Goal: Transaction & Acquisition: Purchase product/service

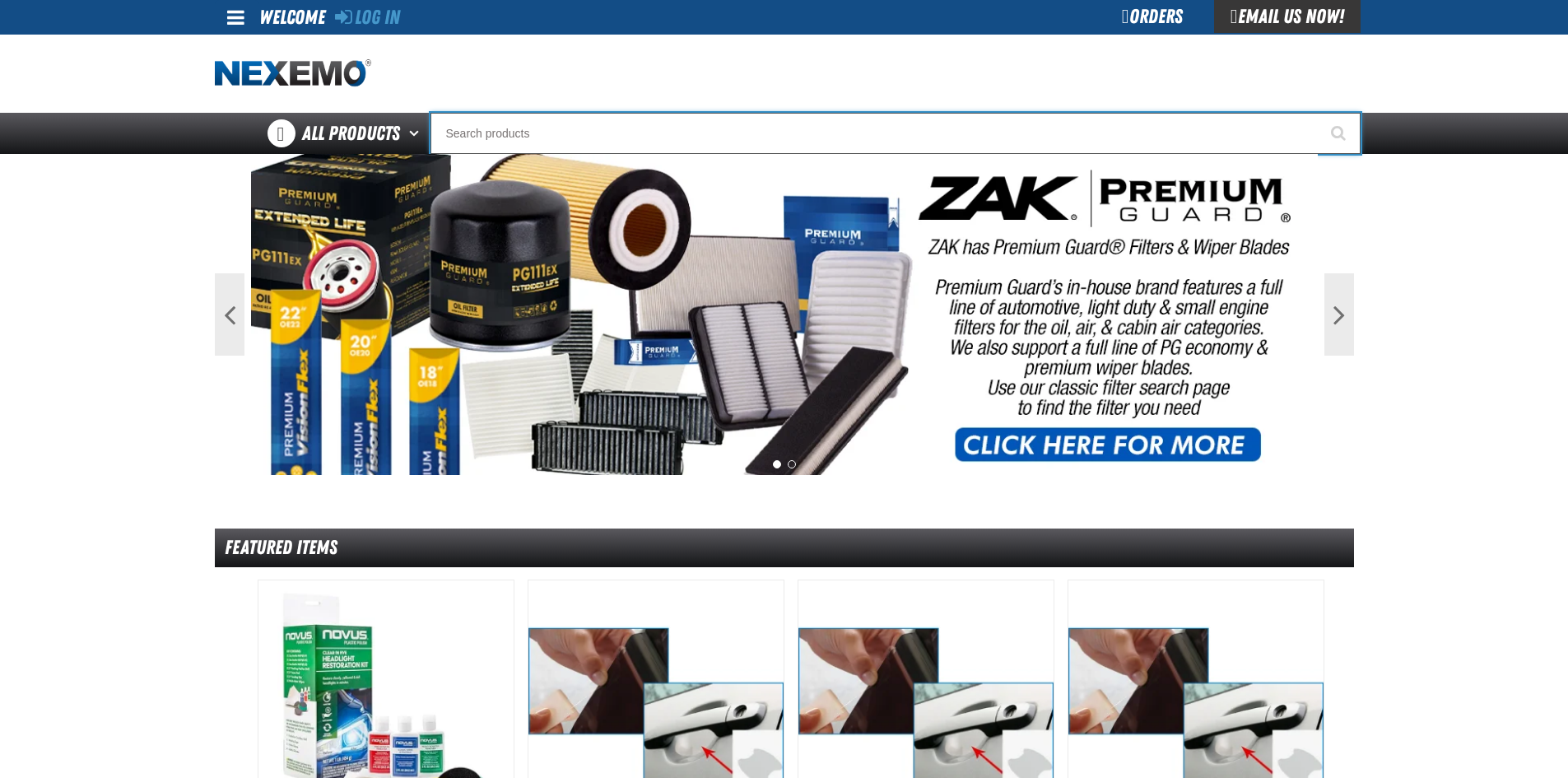
click at [469, 135] on input "Search" at bounding box center [895, 133] width 930 height 41
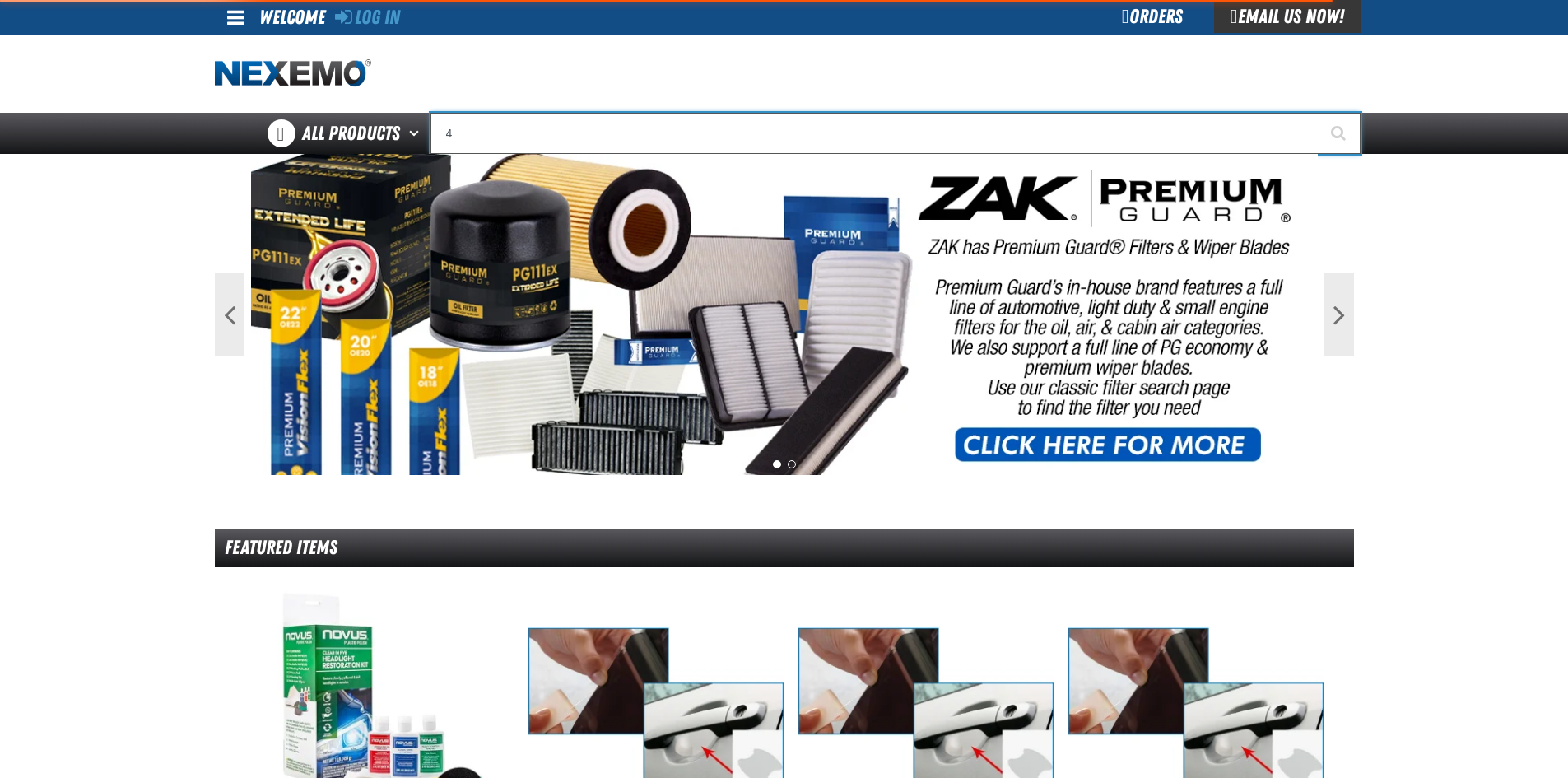
type input "40"
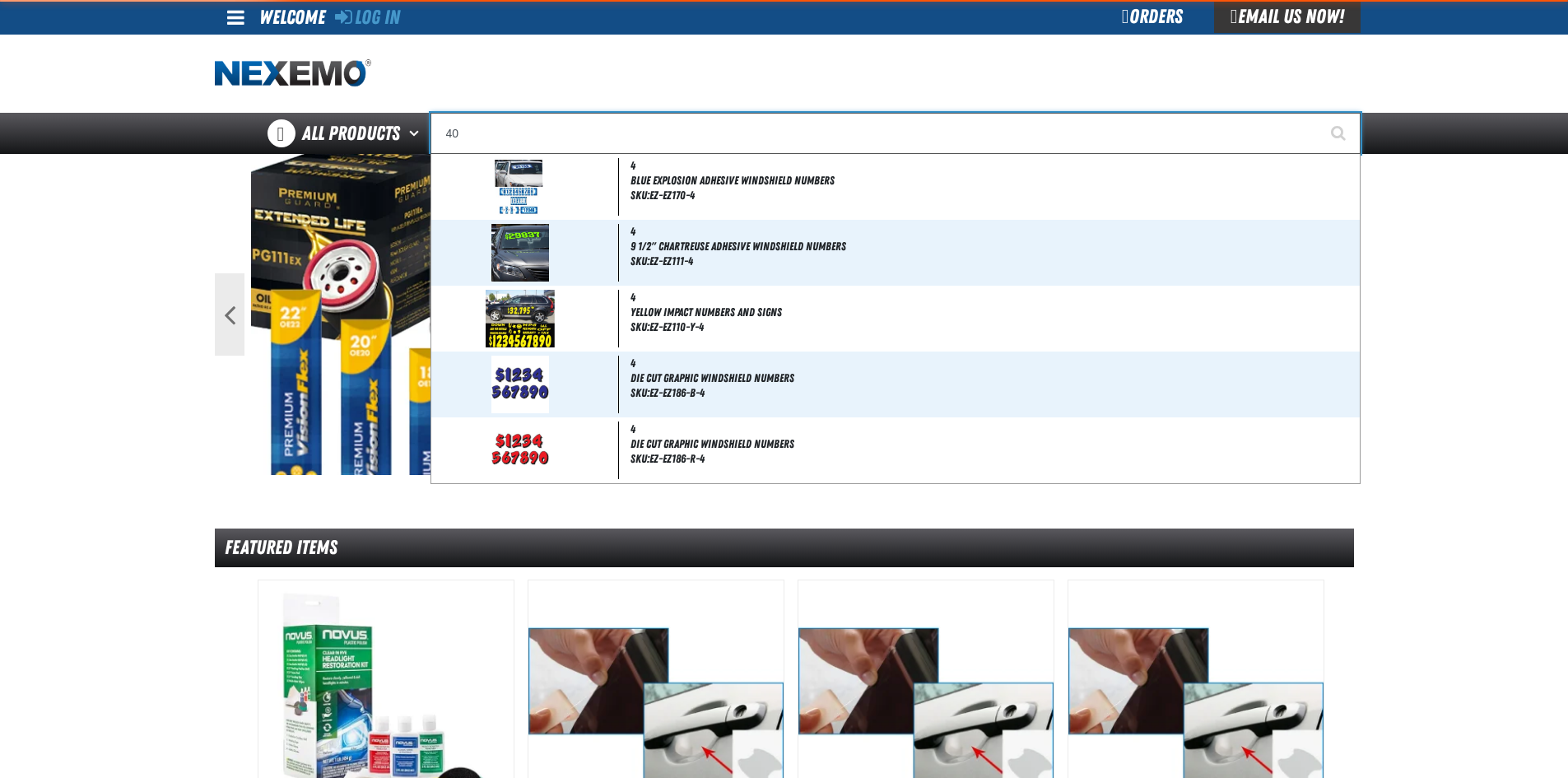
type input "40 MPG"
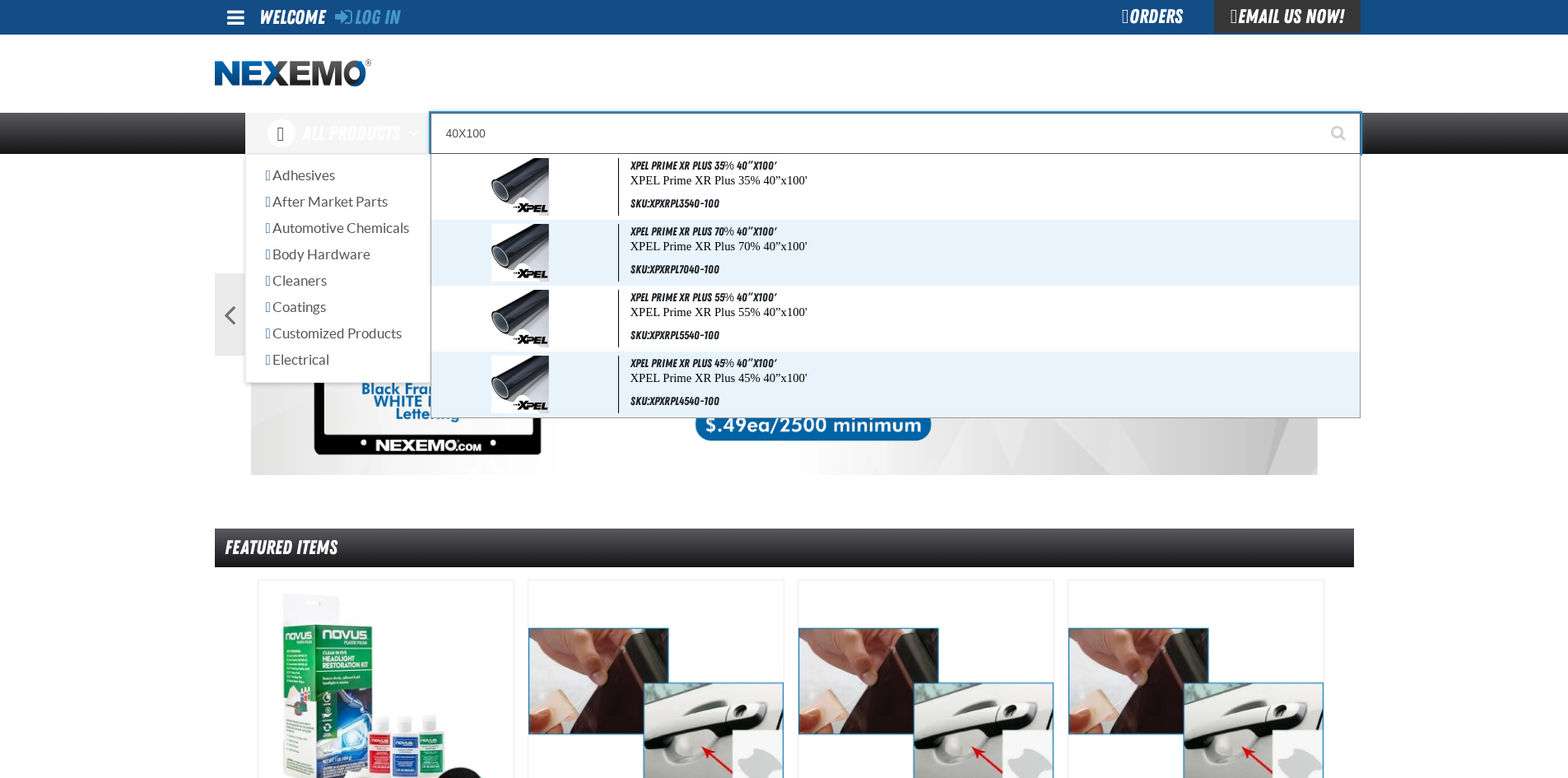
drag, startPoint x: 422, startPoint y: 143, endPoint x: 165, endPoint y: 107, distance: 259.5
click at [201, 125] on div "Back All Products Adhesives After Market Parts Automotive Chemicals Body Hardwa…" at bounding box center [784, 133] width 1568 height 41
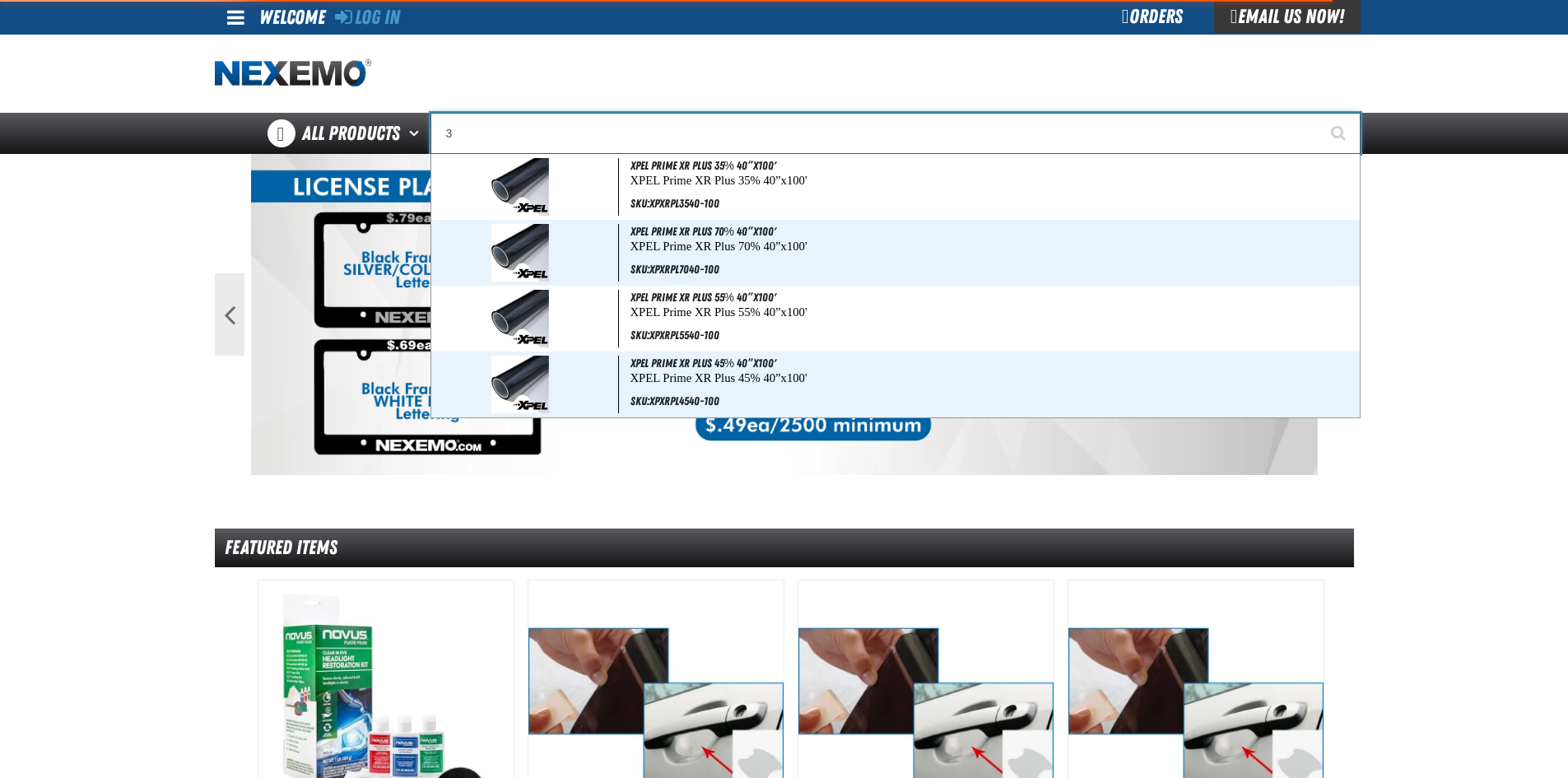
type input "30"
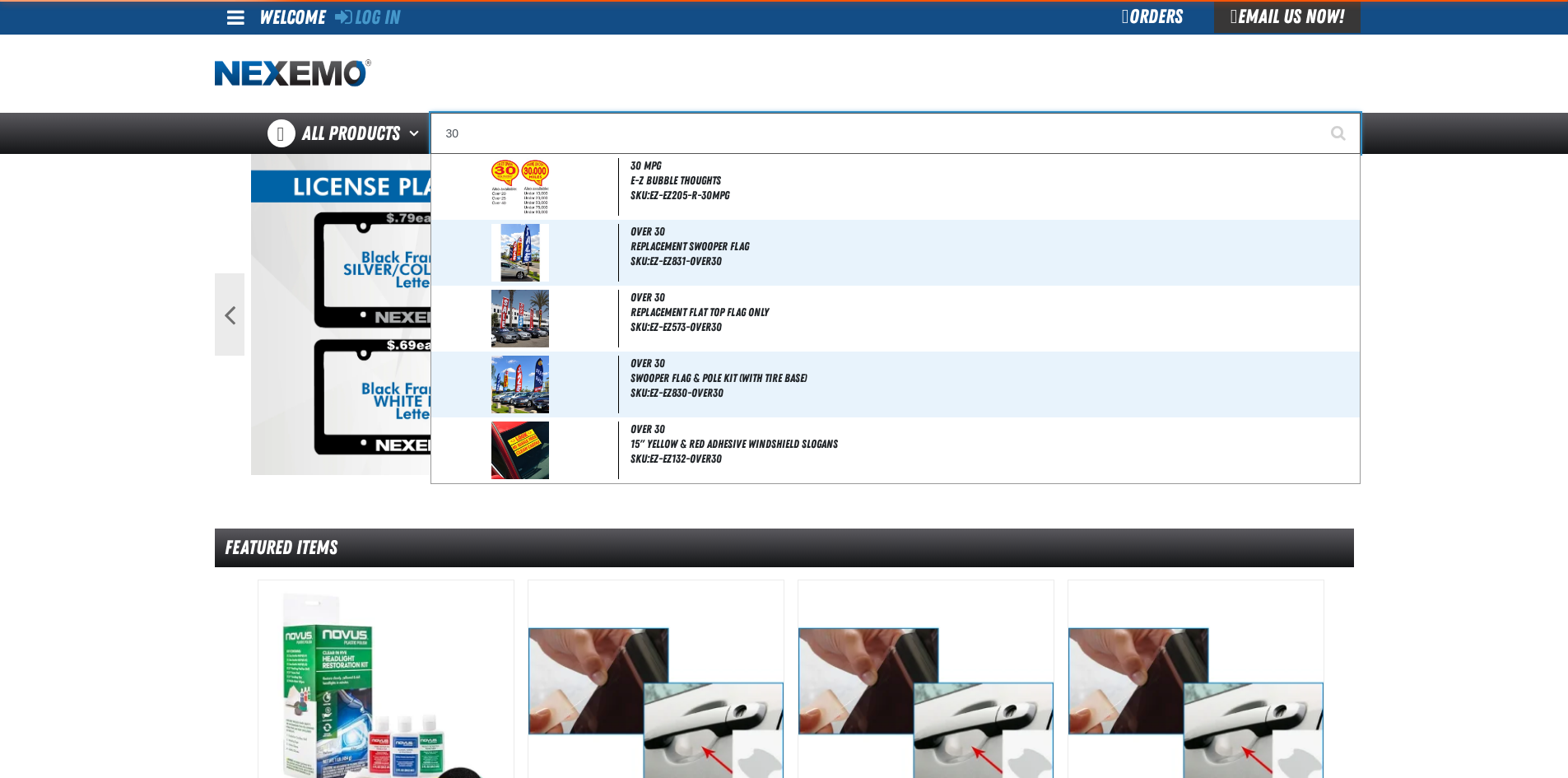
type input "30 MPG"
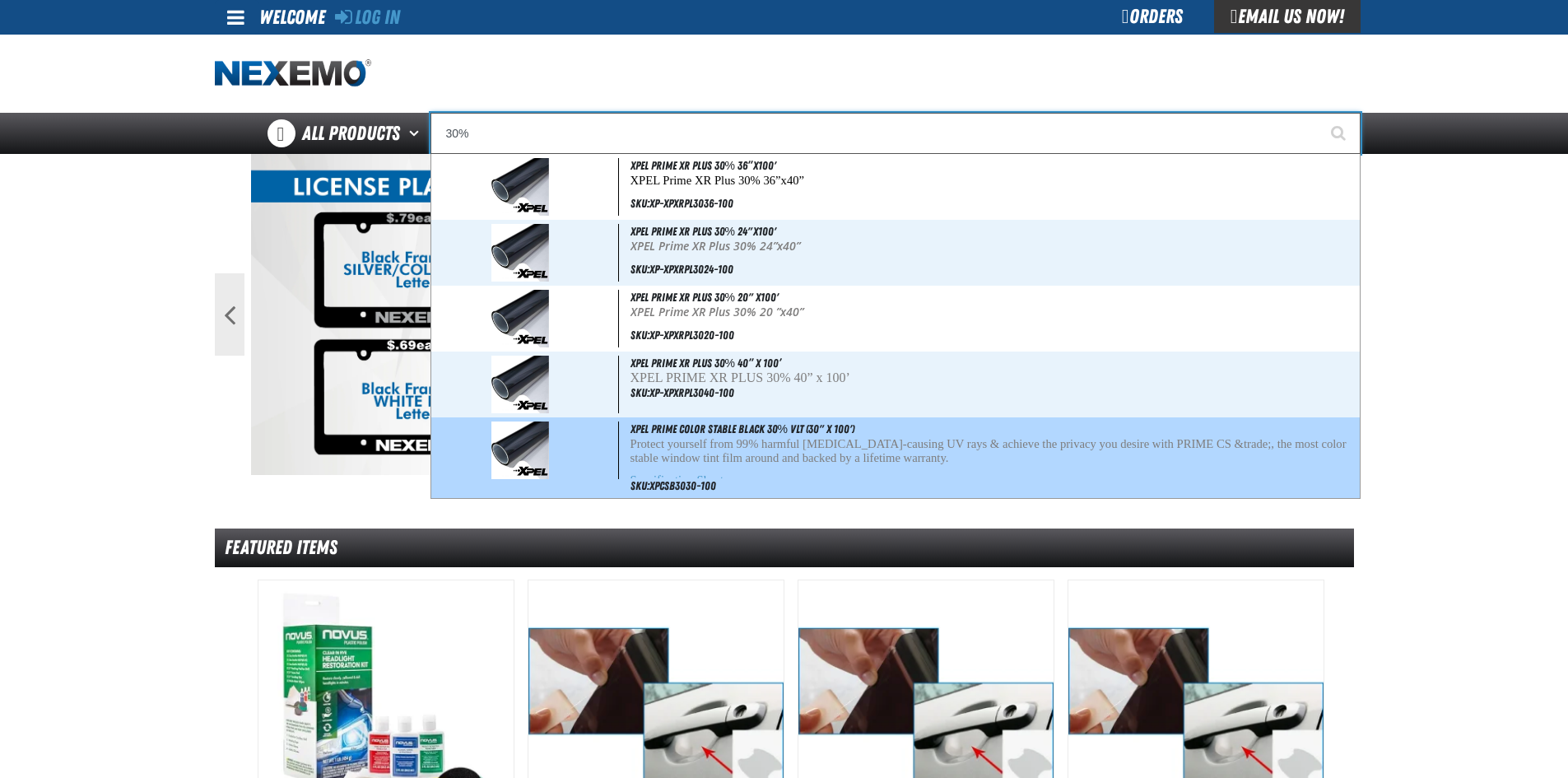
click at [809, 458] on p "Protect yourself from 99% harmful cancer-causing UV rays & achieve the privacy …" at bounding box center [994, 450] width 726 height 28
type input "XPEL PRIME Color Stable Black 30% VLT (30" x 100')"
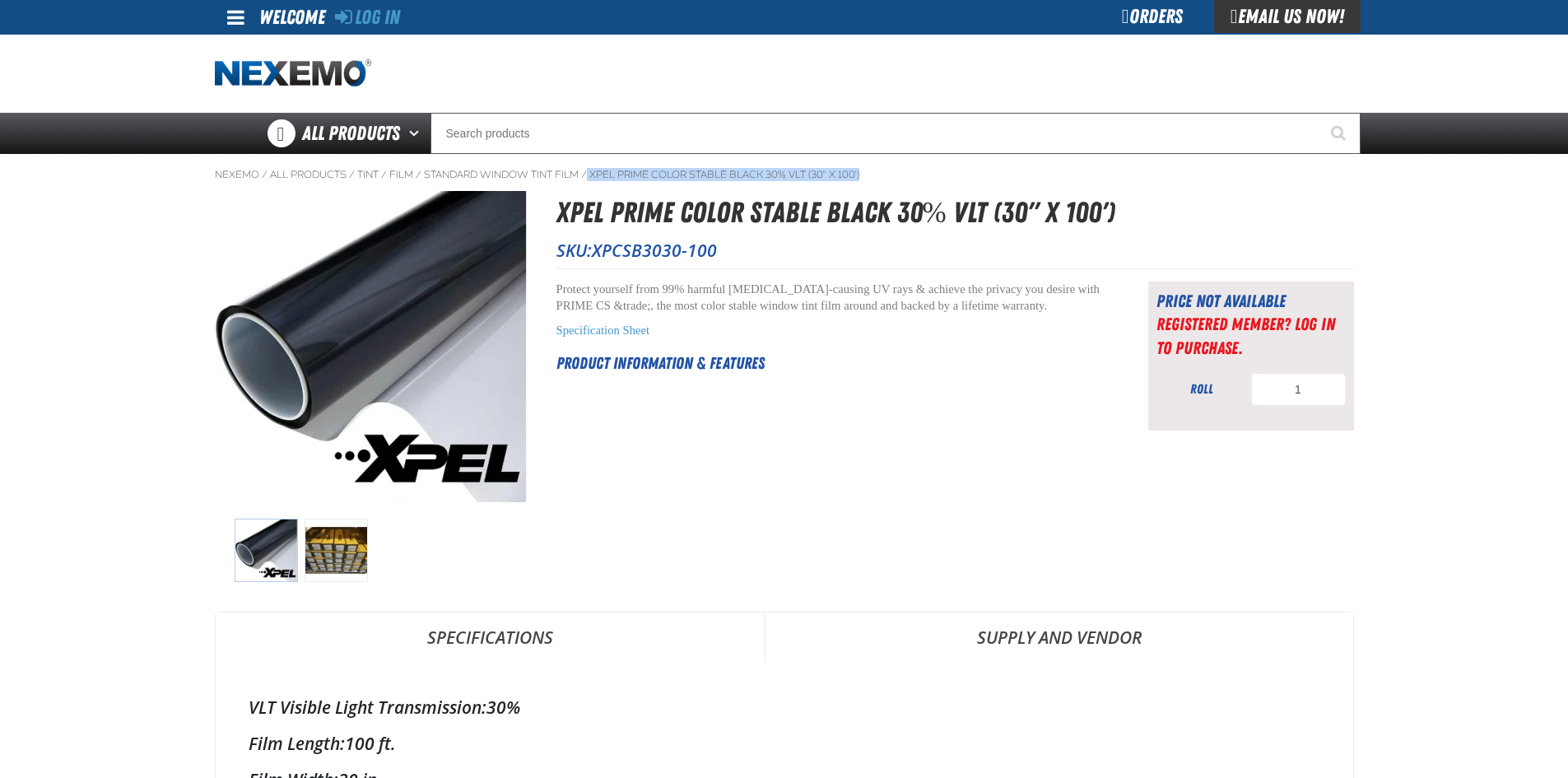
drag, startPoint x: 868, startPoint y: 175, endPoint x: 591, endPoint y: 172, distance: 277.0
click at [591, 172] on ol "Nexemo / All Products / Tint / Film / /" at bounding box center [784, 175] width 1139 height 13
copy ol "XPEL PRIME Color Stable Black 30% VLT (30" x 100')"
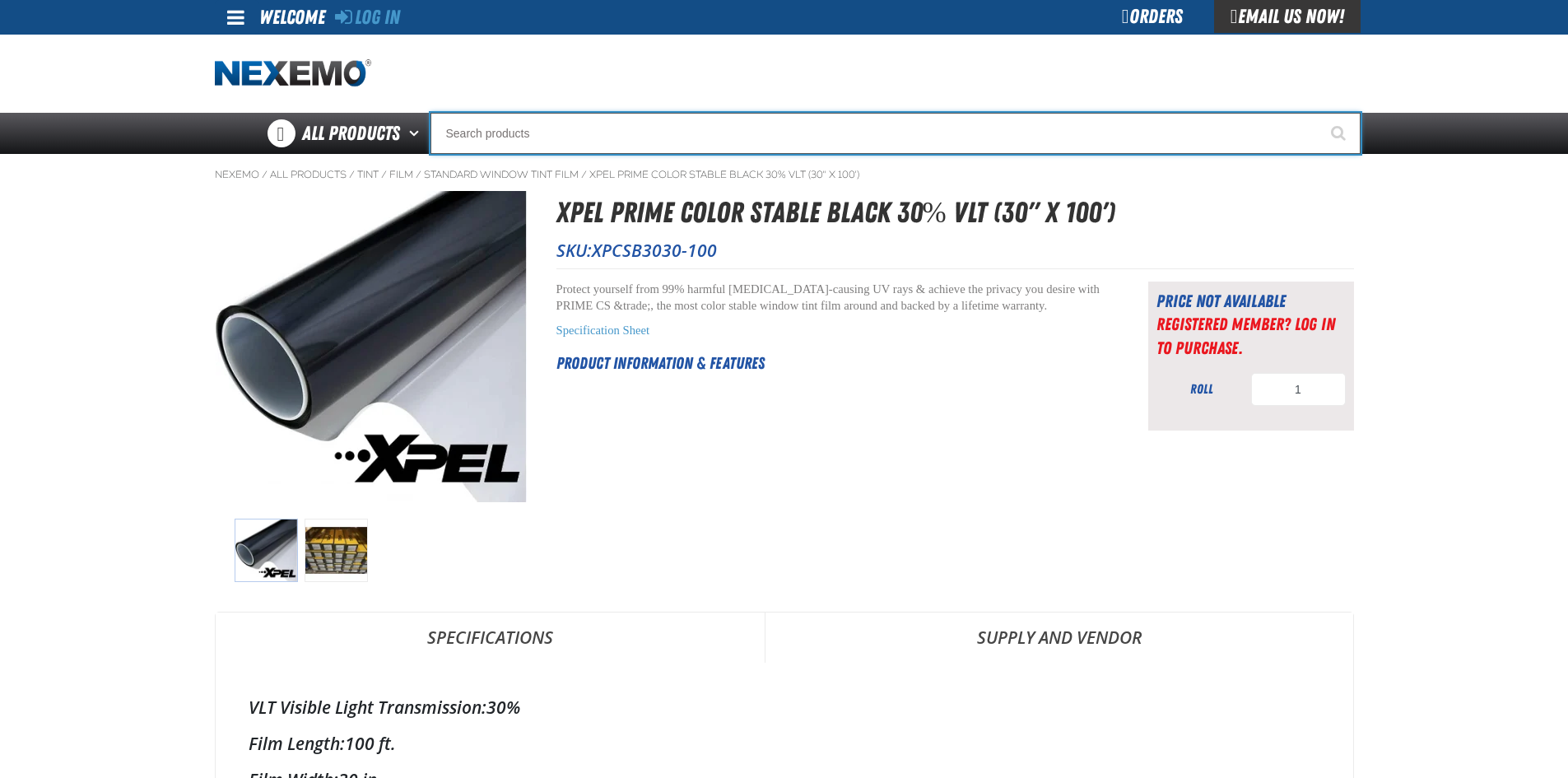
paste input "XPEL PRIME Color Stable Black 30% VLT (30" x 100')"
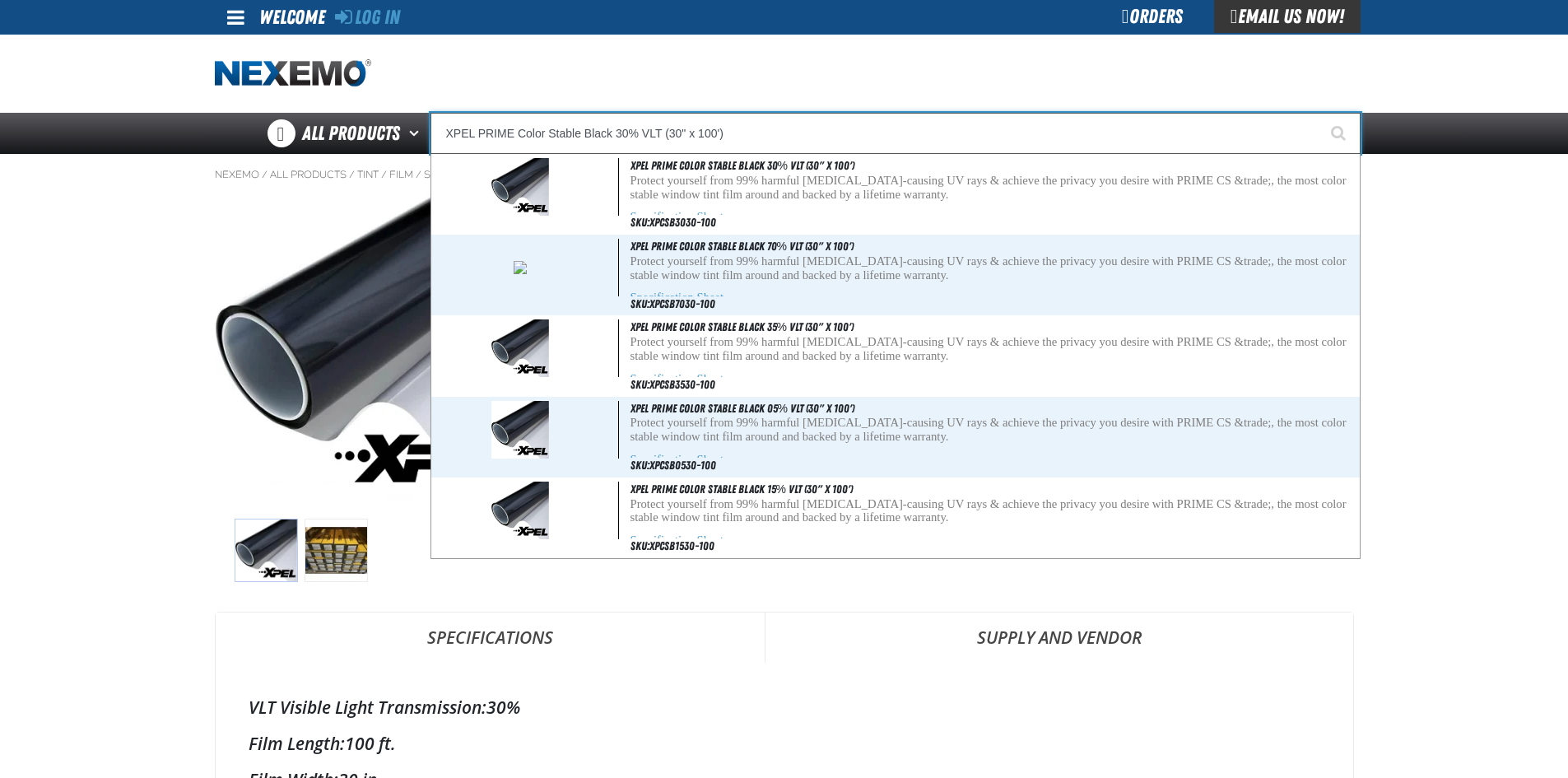
click at [681, 137] on input "XPEL PRIME Color Stable Black 30% VLT (30" x 100')" at bounding box center [895, 133] width 930 height 41
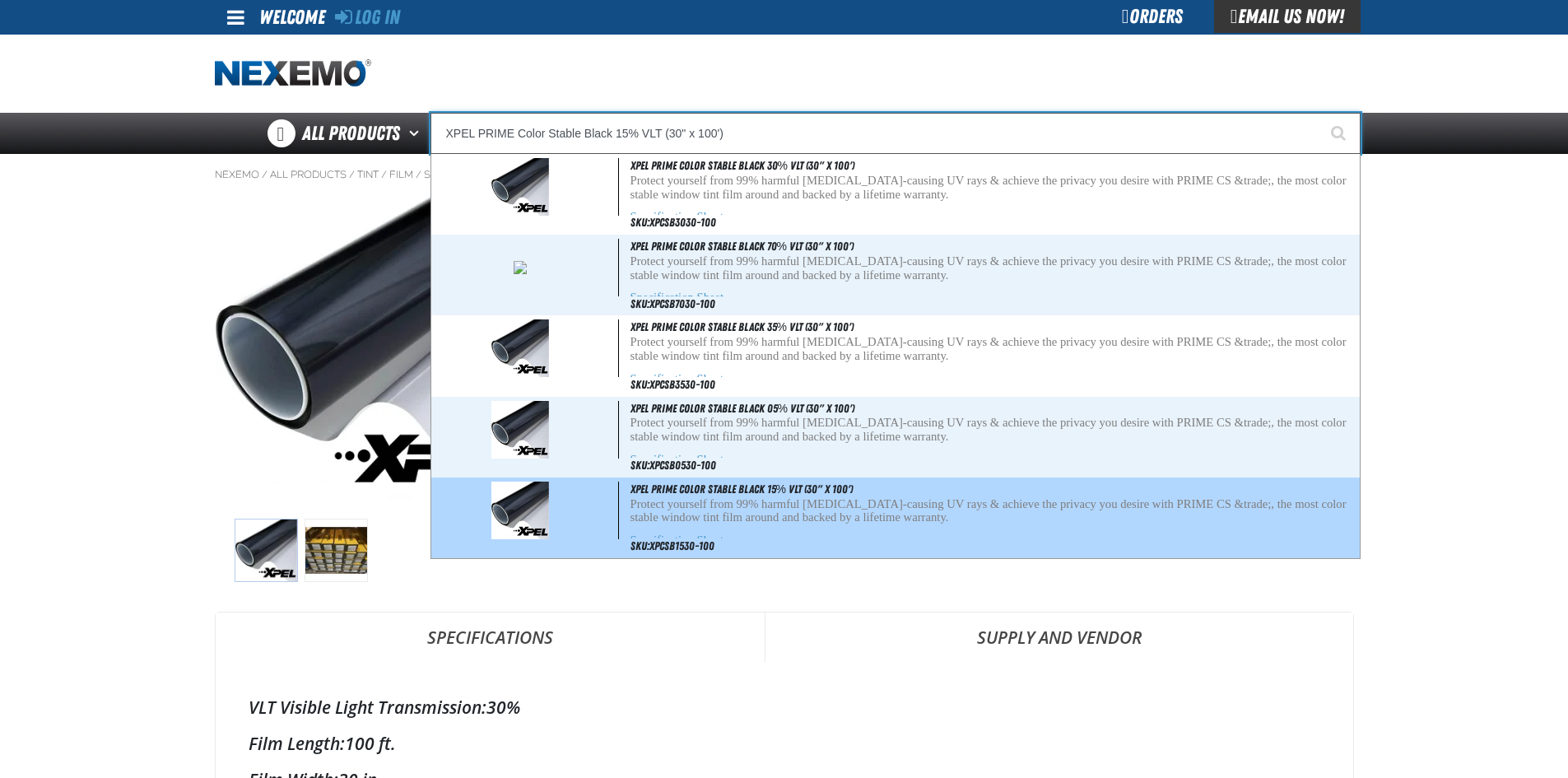
click at [681, 137] on input "XPEL PRIME Color Stable Black 15% VLT (30" x 100')" at bounding box center [895, 133] width 930 height 41
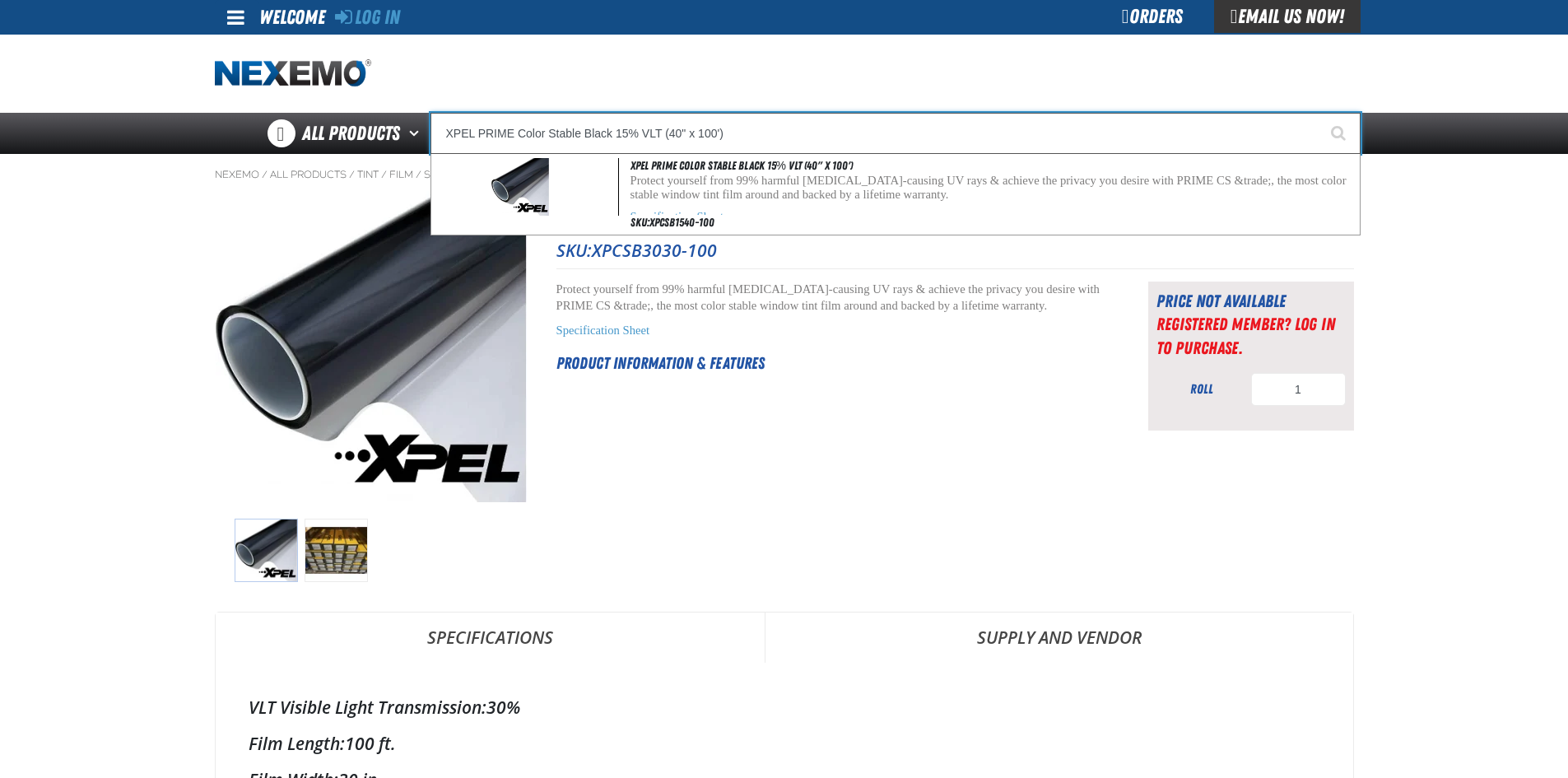
click at [628, 135] on input "XPEL PRIME Color Stable Black 15% VLT (40" x 100')" at bounding box center [895, 133] width 930 height 41
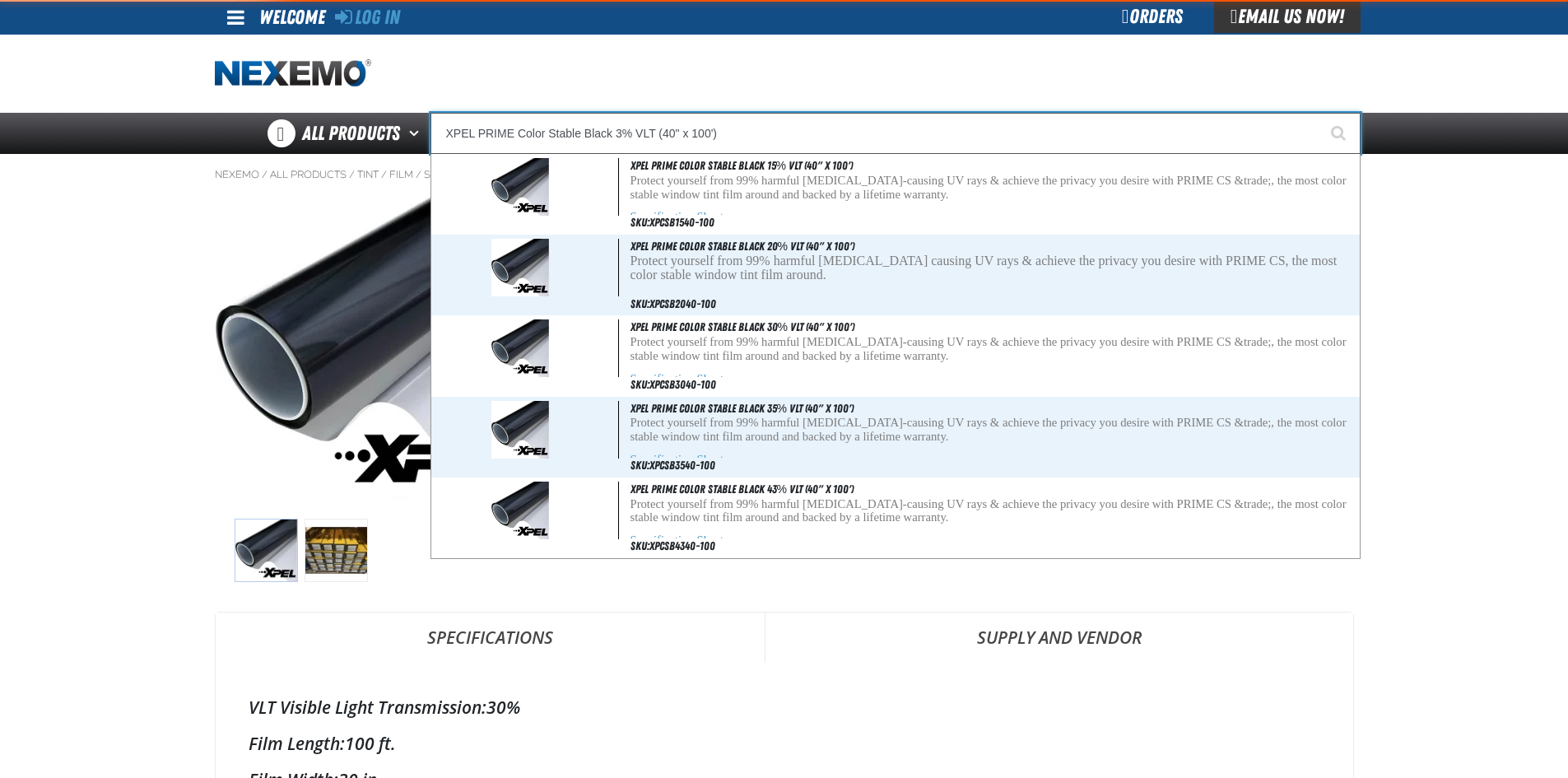
type input "XPEL PRIME Color Stable Black 30% VLT (40" x 100')"
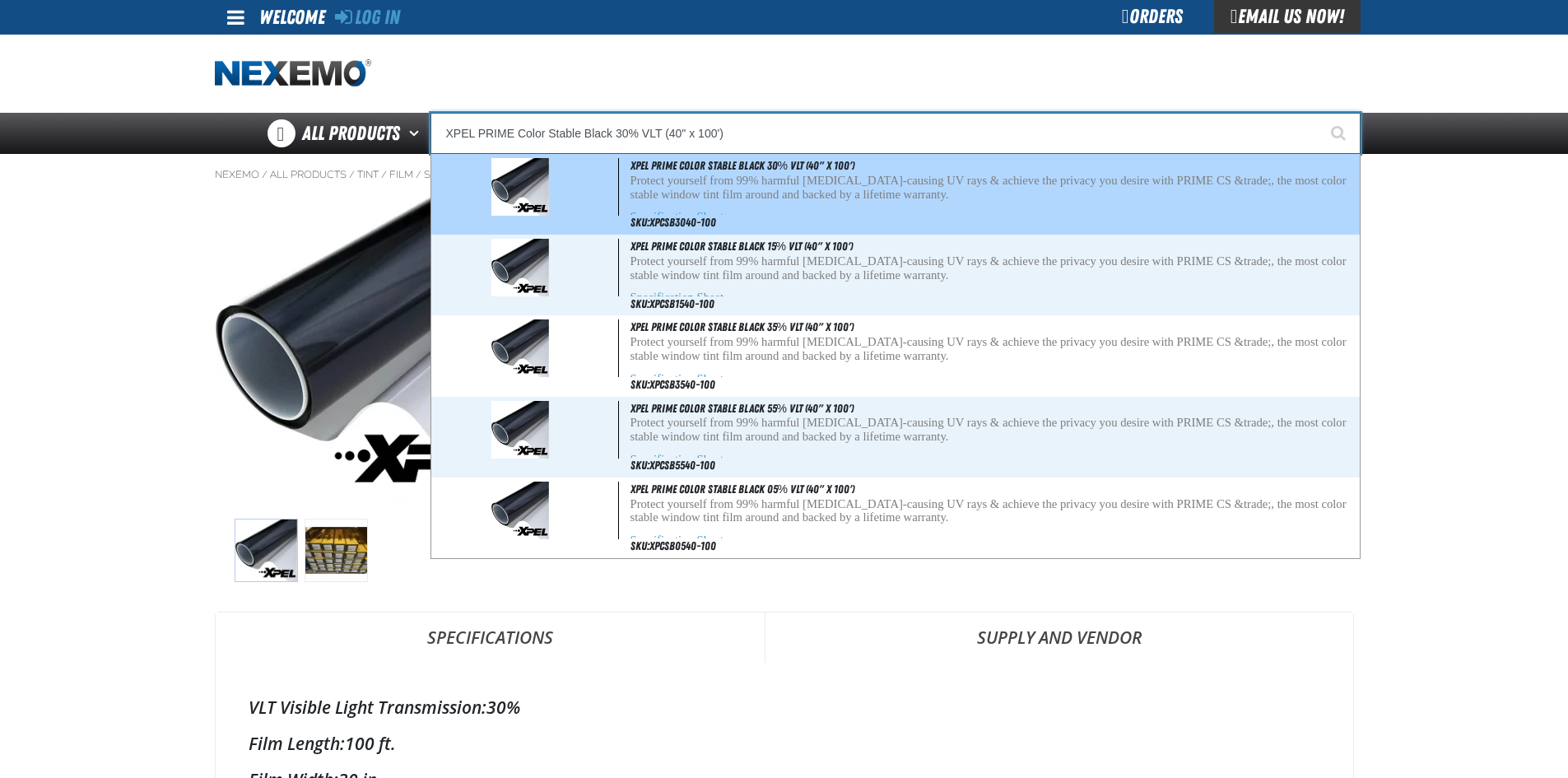
click at [672, 183] on p "Protect yourself from 99% harmful cancer-causing UV rays & achieve the privacy …" at bounding box center [994, 187] width 726 height 28
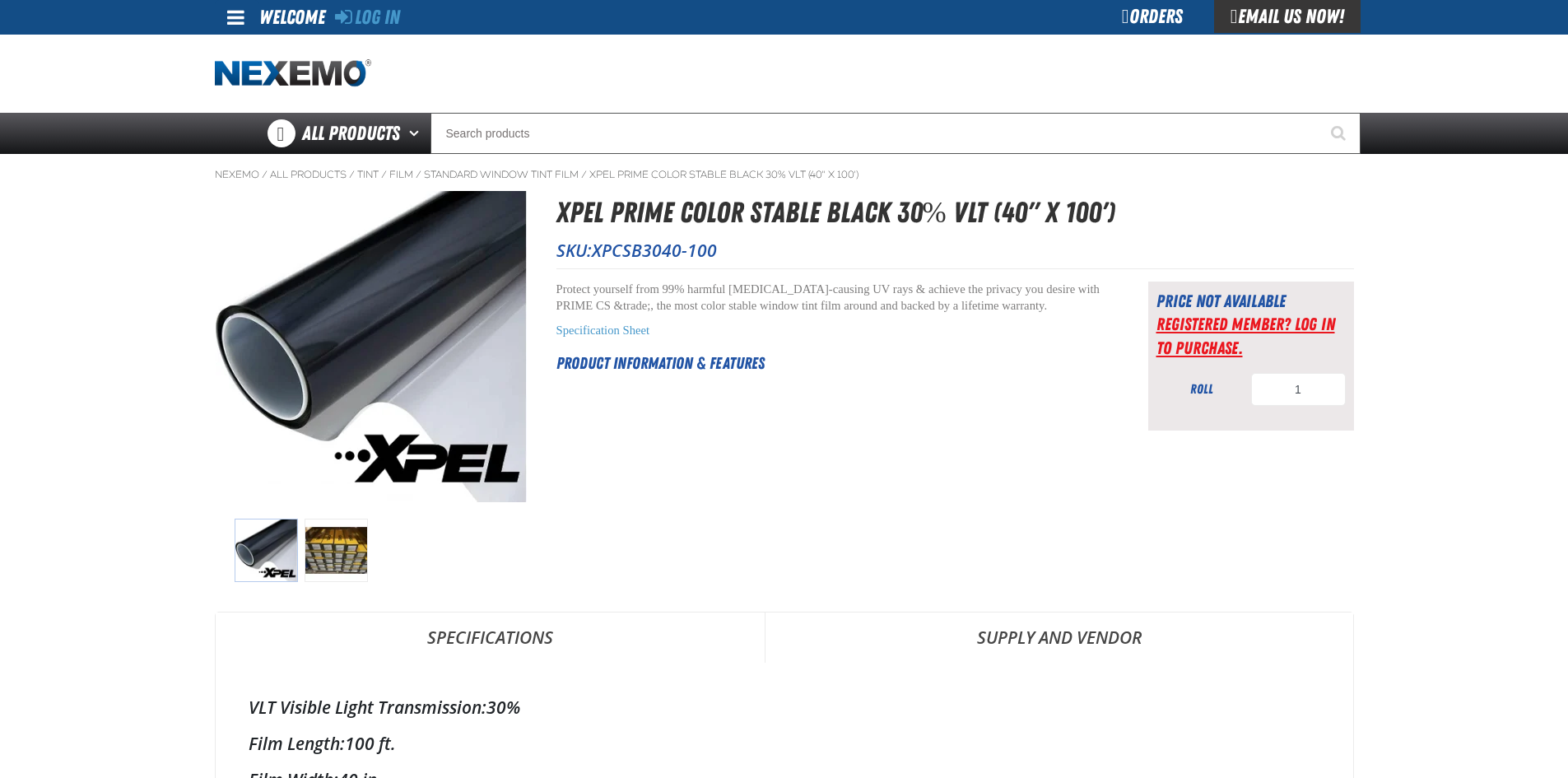
click at [1212, 346] on link "Registered Member? Log In to purchase." at bounding box center [1245, 335] width 179 height 43
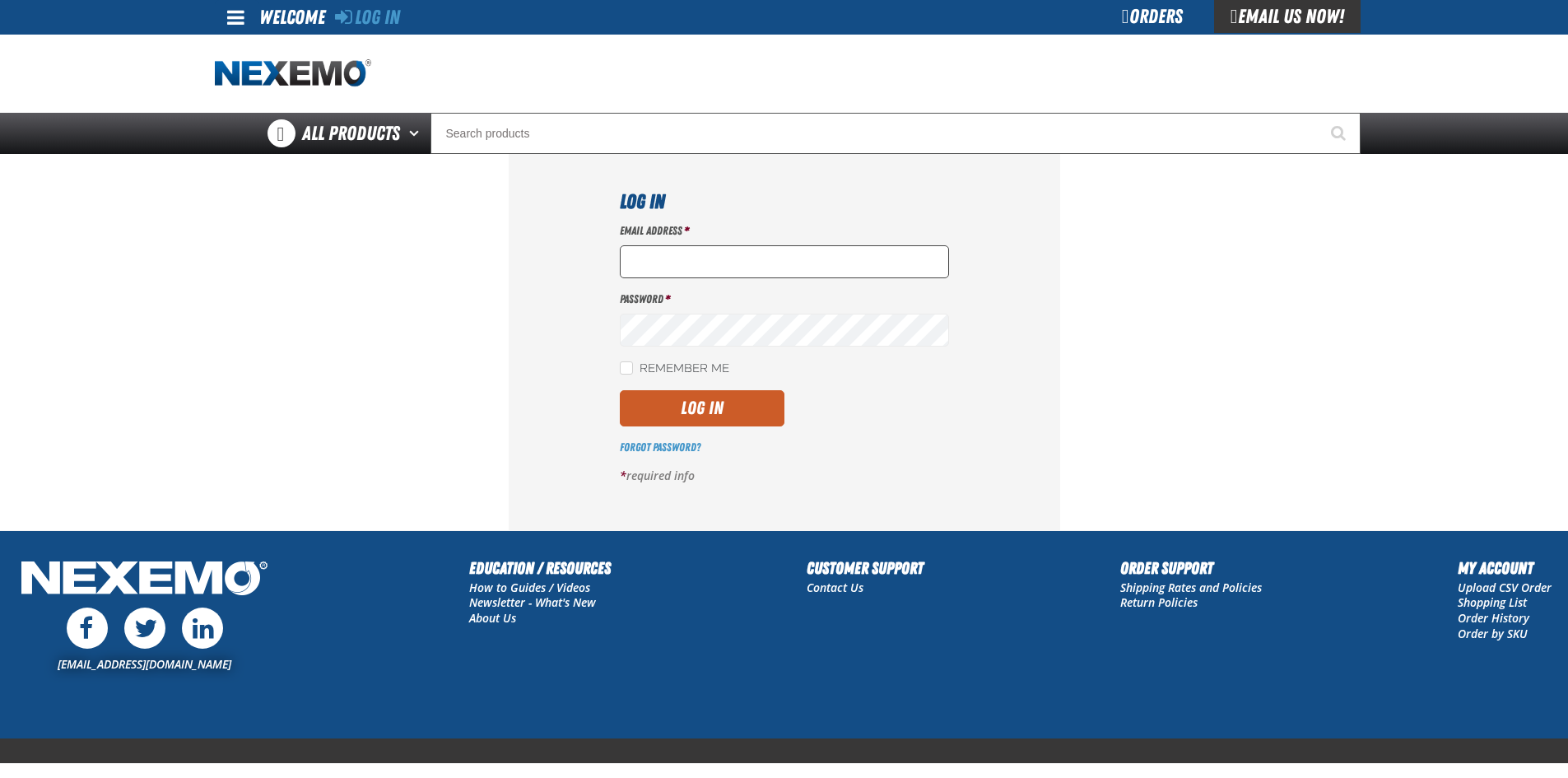
click at [726, 259] on input "Email Address *" at bounding box center [784, 261] width 329 height 33
